Goal: Task Accomplishment & Management: Manage account settings

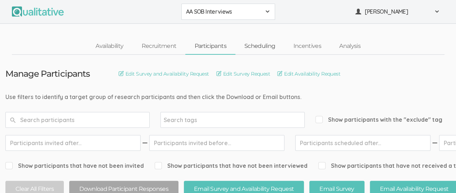
click at [261, 47] on link "Scheduling" at bounding box center [259, 46] width 49 height 15
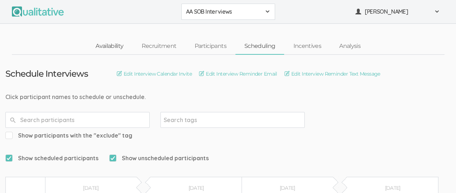
click at [103, 44] on link "Availability" at bounding box center [109, 46] width 46 height 15
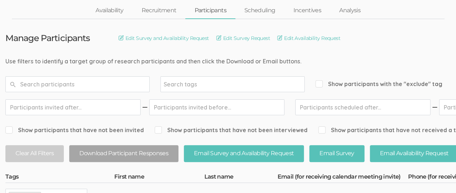
scroll to position [27, 0]
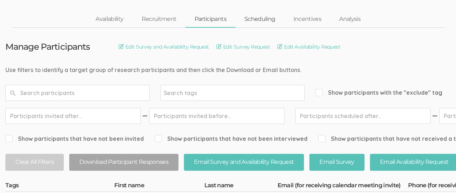
click at [258, 19] on link "Scheduling" at bounding box center [259, 19] width 49 height 15
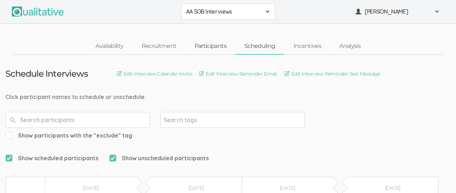
click at [207, 46] on link "Participants" at bounding box center [210, 46] width 50 height 15
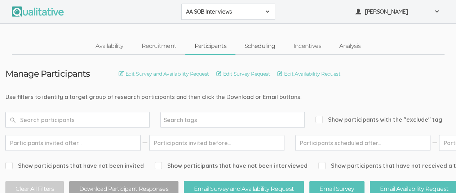
click at [257, 48] on link "Scheduling" at bounding box center [259, 46] width 49 height 15
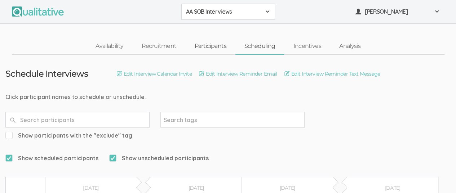
click at [209, 46] on link "Participants" at bounding box center [210, 46] width 50 height 15
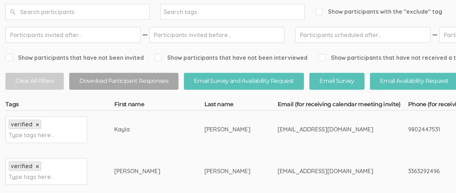
scroll to position [144, 0]
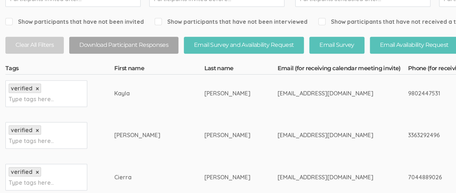
drag, startPoint x: 104, startPoint y: 135, endPoint x: 129, endPoint y: 135, distance: 24.1
click at [129, 135] on div "[PERSON_NAME]" at bounding box center [145, 135] width 63 height 8
copy div "[PERSON_NAME]"
drag, startPoint x: 210, startPoint y: 134, endPoint x: 300, endPoint y: 135, distance: 90.8
click at [300, 135] on div "[EMAIL_ADDRESS][DOMAIN_NAME]" at bounding box center [328, 135] width 103 height 8
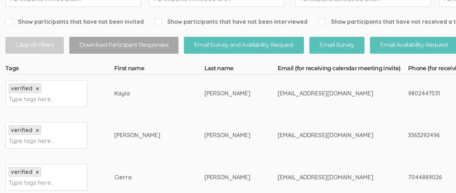
copy div "[EMAIL_ADDRESS][DOMAIN_NAME]"
drag, startPoint x: 104, startPoint y: 92, endPoint x: 119, endPoint y: 93, distance: 14.8
drag, startPoint x: 119, startPoint y: 93, endPoint x: 102, endPoint y: 93, distance: 16.6
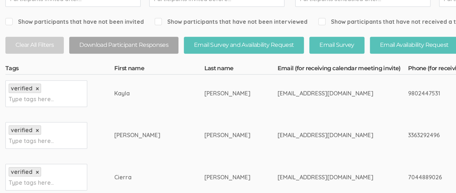
copy tr "Type tags here... Kayla"
drag, startPoint x: 158, startPoint y: 93, endPoint x: 176, endPoint y: 93, distance: 18.4
click at [204, 93] on div "[PERSON_NAME]" at bounding box center [227, 93] width 46 height 8
copy div "[PERSON_NAME]"
drag, startPoint x: 209, startPoint y: 92, endPoint x: 289, endPoint y: 96, distance: 80.1
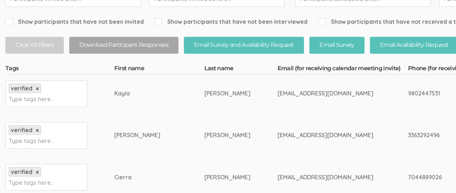
click at [289, 96] on div "[EMAIL_ADDRESS][DOMAIN_NAME]" at bounding box center [328, 93] width 103 height 8
copy div "[EMAIL_ADDRESS][DOMAIN_NAME]"
drag, startPoint x: 105, startPoint y: 92, endPoint x: 127, endPoint y: 95, distance: 21.8
click at [127, 95] on div "Kayla" at bounding box center [145, 93] width 63 height 8
copy div "Kayla"
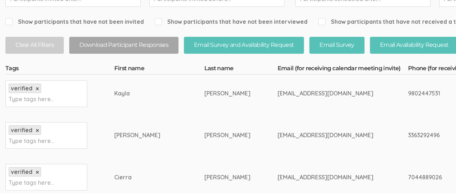
drag, startPoint x: 157, startPoint y: 93, endPoint x: 176, endPoint y: 93, distance: 18.7
click at [204, 93] on div "[PERSON_NAME]" at bounding box center [227, 93] width 46 height 8
copy div "[PERSON_NAME]"
drag, startPoint x: 210, startPoint y: 95, endPoint x: 295, endPoint y: 96, distance: 85.4
click at [295, 96] on div "[EMAIL_ADDRESS][DOMAIN_NAME]" at bounding box center [328, 93] width 103 height 8
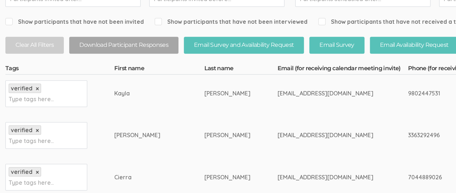
copy div "[EMAIL_ADDRESS][DOMAIN_NAME]"
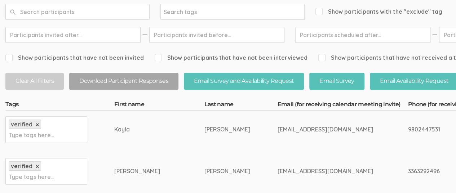
scroll to position [36, 0]
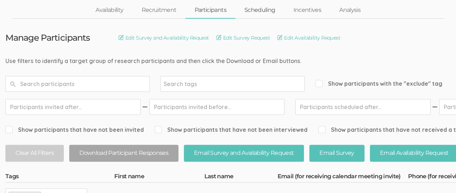
click at [257, 9] on link "Scheduling" at bounding box center [259, 10] width 49 height 15
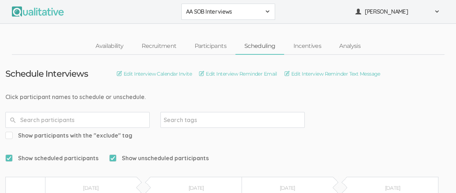
click at [265, 13] on span at bounding box center [267, 12] width 6 height 6
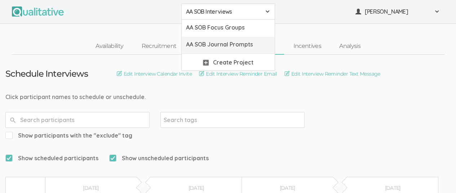
click at [247, 41] on span "AA SOB Journal Prompts" at bounding box center [228, 44] width 84 height 8
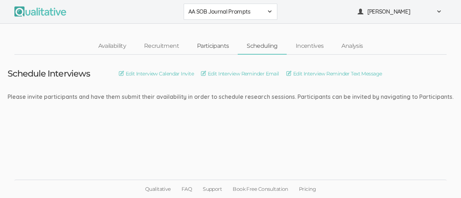
click at [210, 46] on link "Participants" at bounding box center [213, 46] width 50 height 15
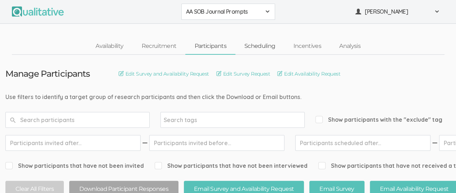
click at [253, 47] on link "Scheduling" at bounding box center [259, 46] width 49 height 15
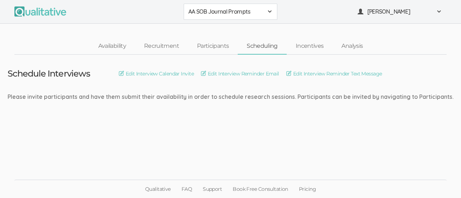
click at [266, 14] on div "AA SOB Journal Prompts" at bounding box center [230, 12] width 84 height 8
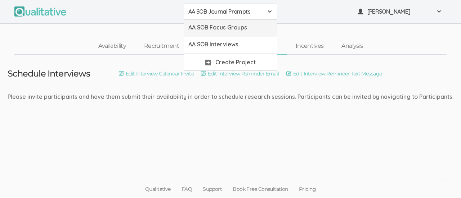
click at [242, 31] on span "AA SOB Focus Groups" at bounding box center [230, 27] width 84 height 8
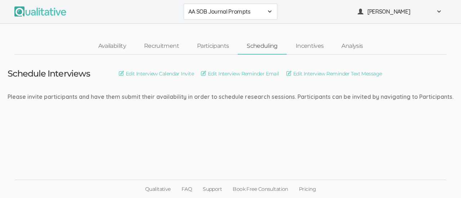
click at [260, 15] on span "AA SOB Journal Prompts" at bounding box center [225, 12] width 75 height 8
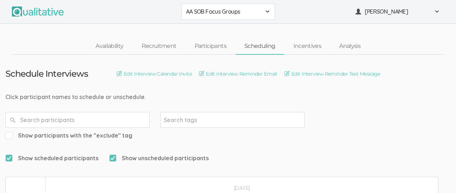
click at [264, 10] on div "AA SOB Focus Groups" at bounding box center [228, 12] width 84 height 8
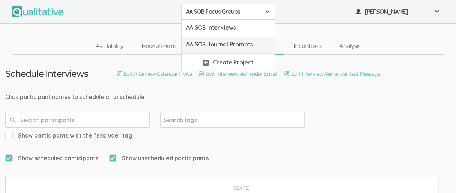
click at [240, 44] on span "AA SOB Journal Prompts" at bounding box center [228, 44] width 84 height 8
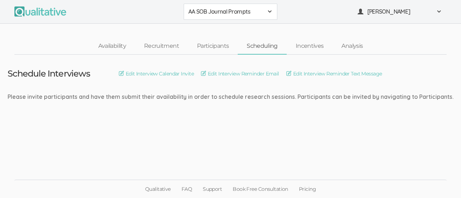
click at [266, 12] on div "AA SOB Journal Prompts" at bounding box center [230, 12] width 84 height 8
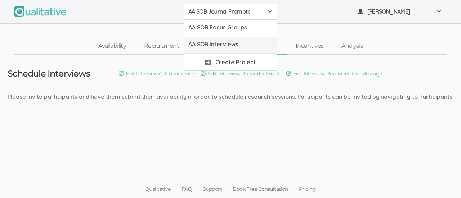
click at [239, 41] on span "AA SOB Interviews" at bounding box center [230, 44] width 84 height 8
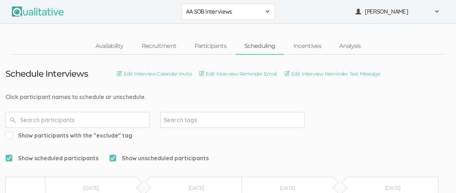
click at [266, 11] on span at bounding box center [267, 12] width 6 height 6
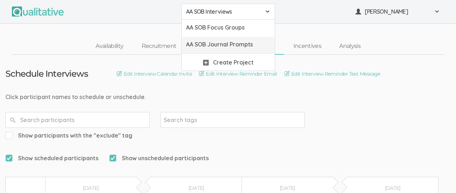
click at [249, 42] on span "AA SOB Journal Prompts" at bounding box center [228, 44] width 84 height 8
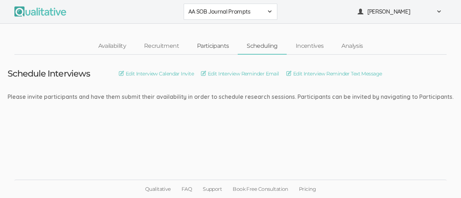
click at [214, 48] on link "Participants" at bounding box center [213, 46] width 50 height 15
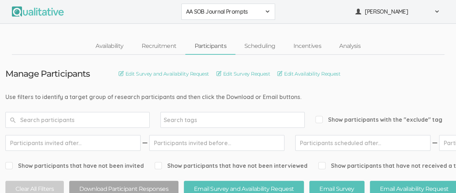
click at [261, 12] on div "AA SOB Journal Prompts" at bounding box center [228, 12] width 84 height 8
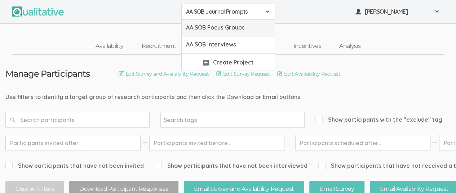
click at [245, 30] on span "AA SOB Focus Groups" at bounding box center [228, 27] width 84 height 8
